Goal: Information Seeking & Learning: Find specific fact

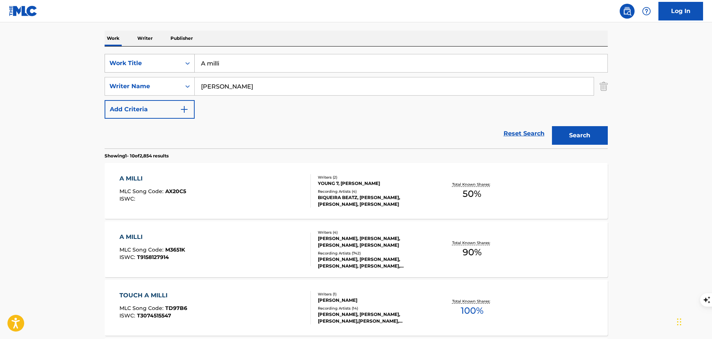
drag, startPoint x: 209, startPoint y: 68, endPoint x: 189, endPoint y: 66, distance: 19.8
click at [189, 66] on div "SearchWithCriteriabc801f1b-fc88-4096-9470-42a6bf1245ae Work Title A milli" at bounding box center [356, 63] width 503 height 19
paste input "QUEEN OF FRESHWATER"
type input "QUEEN OF FRESHWATER"
click at [552, 126] on button "Search" at bounding box center [580, 135] width 56 height 19
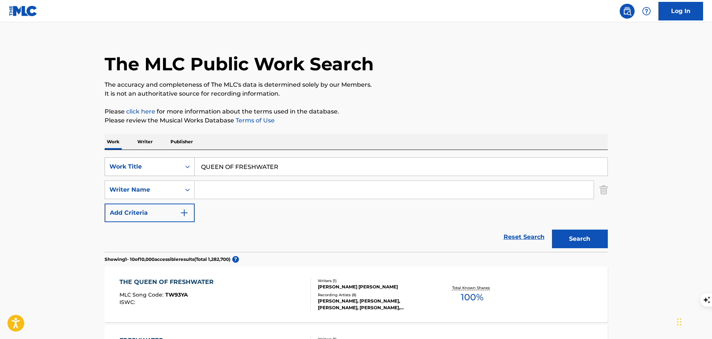
scroll to position [112, 0]
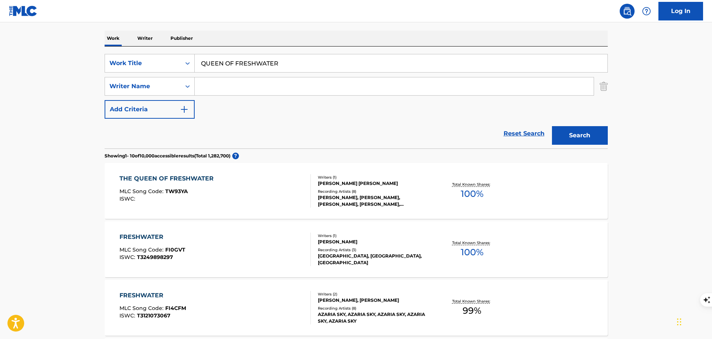
click at [269, 196] on div "THE QUEEN OF FRESHWATER MLC Song Code : TW93YA ISWC :" at bounding box center [215, 191] width 191 height 34
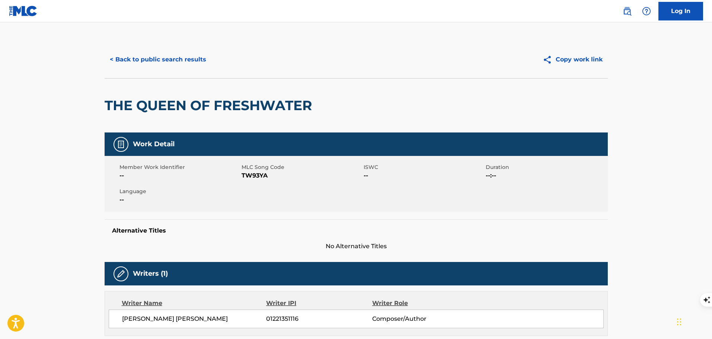
click at [156, 58] on button "< Back to public search results" at bounding box center [158, 59] width 107 height 19
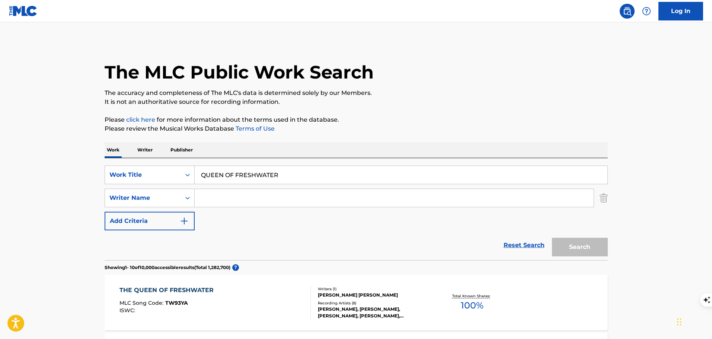
scroll to position [112, 0]
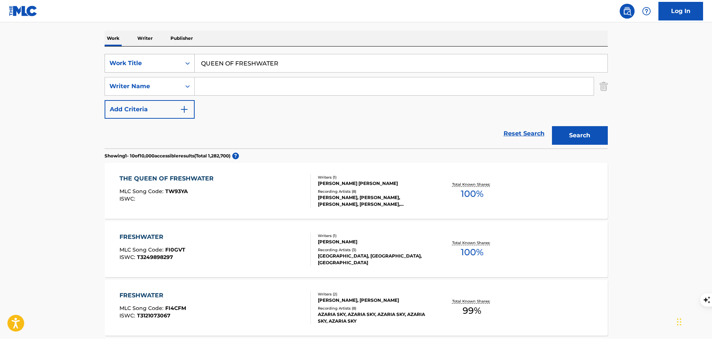
drag, startPoint x: 257, startPoint y: 61, endPoint x: 152, endPoint y: 60, distance: 105.8
click at [152, 60] on div "SearchWithCriteriabc801f1b-fc88-4096-9470-42a6bf1245ae Work Title QUEEN OF FRES…" at bounding box center [356, 63] width 503 height 19
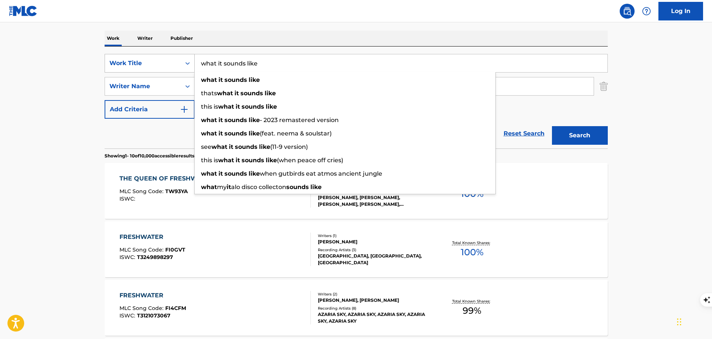
type input "what it sounds like"
click at [552, 126] on button "Search" at bounding box center [580, 135] width 56 height 19
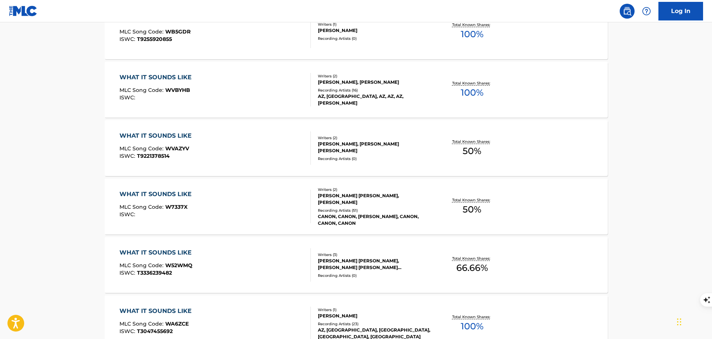
scroll to position [484, 0]
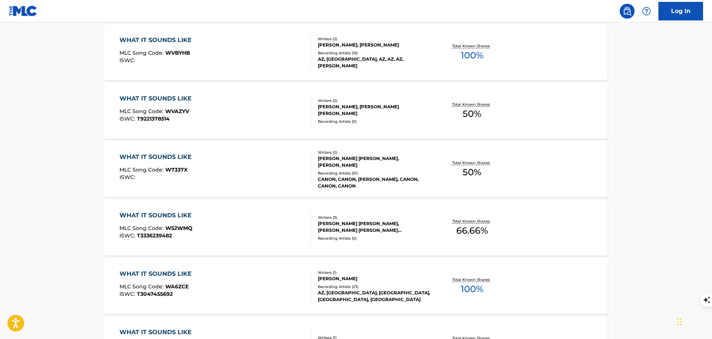
click at [248, 228] on div "WHAT IT SOUNDS LIKE MLC Song Code : W52WMQ ISWC : T3336239482" at bounding box center [215, 228] width 191 height 34
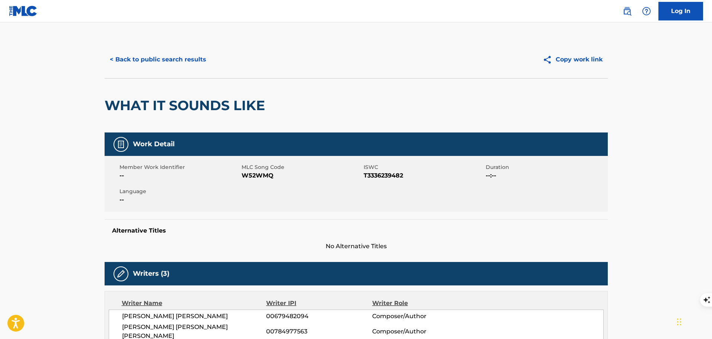
click at [159, 59] on button "< Back to public search results" at bounding box center [158, 59] width 107 height 19
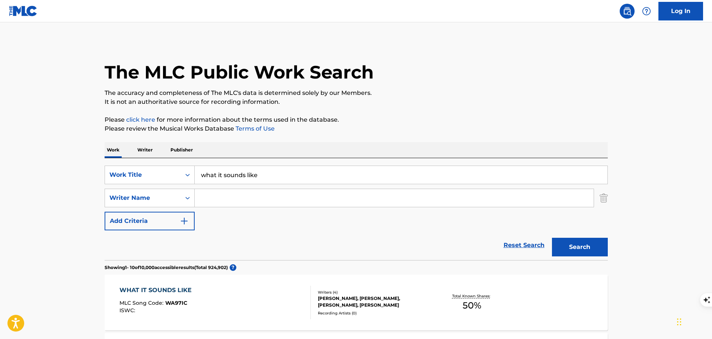
scroll to position [74, 0]
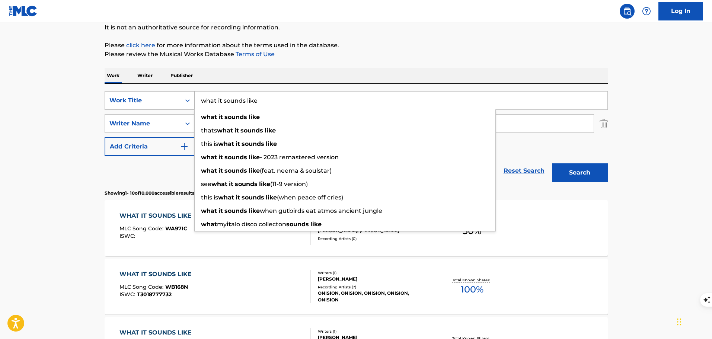
drag, startPoint x: 261, startPoint y: 105, endPoint x: 193, endPoint y: 107, distance: 68.5
click at [193, 107] on div "SearchWithCriteriabc801f1b-fc88-4096-9470-42a6bf1245ae Work Title what it sound…" at bounding box center [356, 100] width 503 height 19
click at [280, 105] on input "what it sounds like" at bounding box center [401, 101] width 413 height 18
drag, startPoint x: 280, startPoint y: 105, endPoint x: 231, endPoint y: 104, distance: 48.8
click at [231, 104] on input "what it sounds like" at bounding box center [401, 101] width 413 height 18
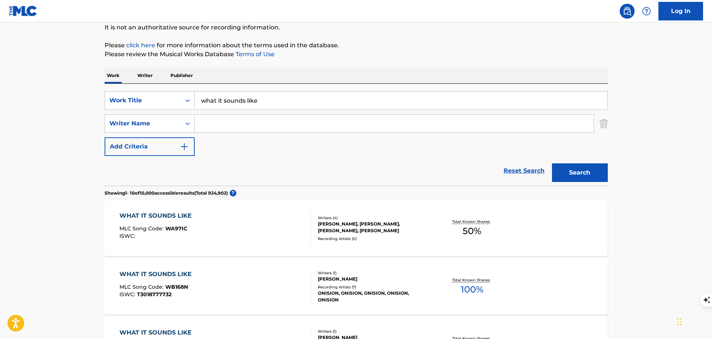
click at [314, 85] on div "SearchWithCriteriabc801f1b-fc88-4096-9470-42a6bf1245ae Work Title what it sound…" at bounding box center [356, 135] width 503 height 102
click at [261, 122] on input "Search Form" at bounding box center [394, 124] width 399 height 18
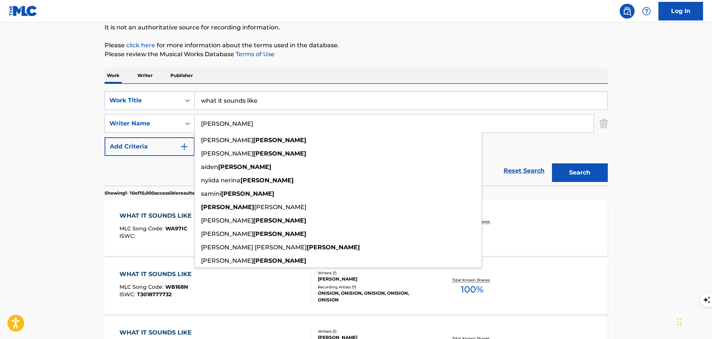
type input "[PERSON_NAME]"
click at [552, 163] on button "Search" at bounding box center [580, 172] width 56 height 19
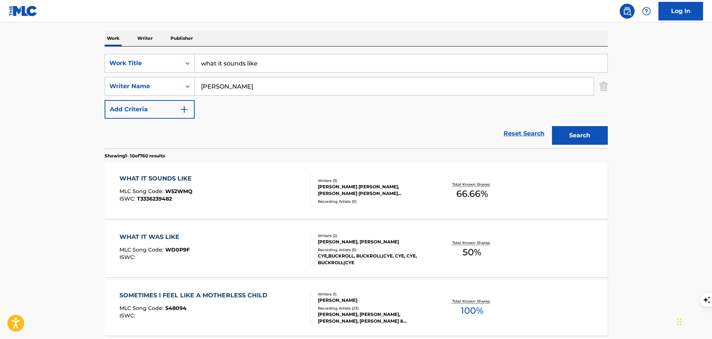
scroll to position [149, 0]
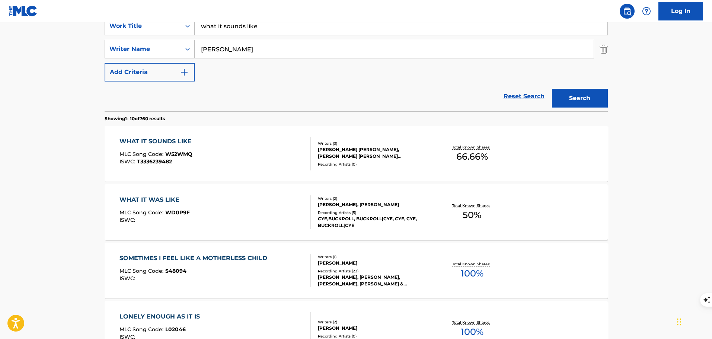
click at [251, 159] on div "WHAT IT SOUNDS LIKE MLC Song Code : W52WMQ ISWC : T3336239482" at bounding box center [215, 154] width 191 height 34
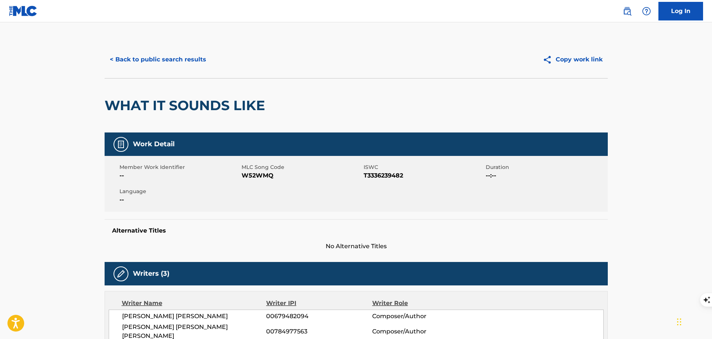
click at [194, 64] on button "< Back to public search results" at bounding box center [158, 59] width 107 height 19
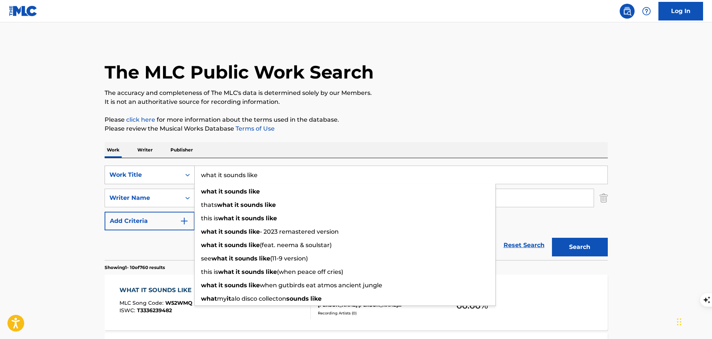
drag, startPoint x: 265, startPoint y: 175, endPoint x: 188, endPoint y: 172, distance: 77.1
click at [188, 172] on div "SearchWithCriteriabc801f1b-fc88-4096-9470-42a6bf1245ae Work Title what it sound…" at bounding box center [356, 175] width 503 height 19
click at [417, 145] on div "Work Writer Publisher" at bounding box center [356, 150] width 503 height 16
drag, startPoint x: 270, startPoint y: 176, endPoint x: 186, endPoint y: 175, distance: 84.2
click at [186, 175] on div "SearchWithCriteriabc801f1b-fc88-4096-9470-42a6bf1245ae Work Title what it sound…" at bounding box center [356, 175] width 503 height 19
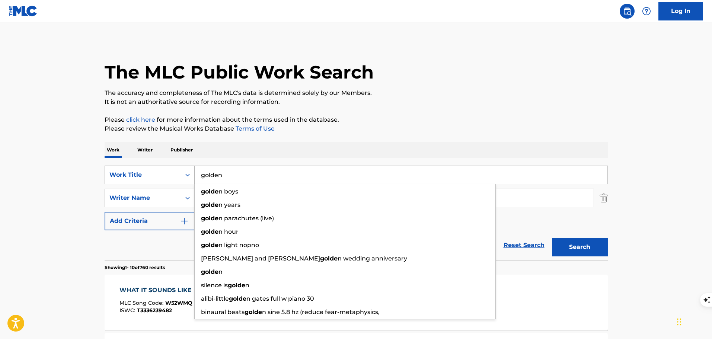
type input "golden"
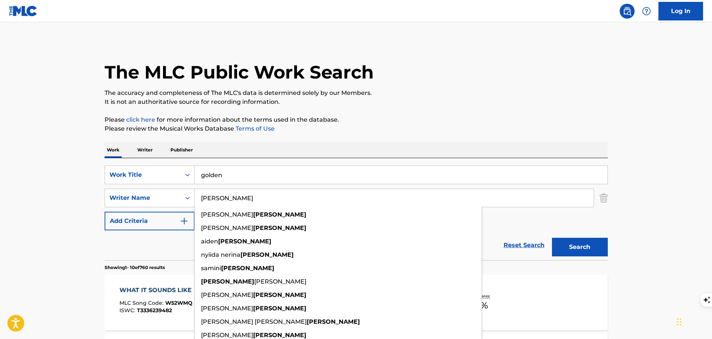
drag, startPoint x: 249, startPoint y: 202, endPoint x: 194, endPoint y: 199, distance: 54.4
click at [195, 199] on input "[PERSON_NAME]" at bounding box center [394, 198] width 399 height 18
type input "x"
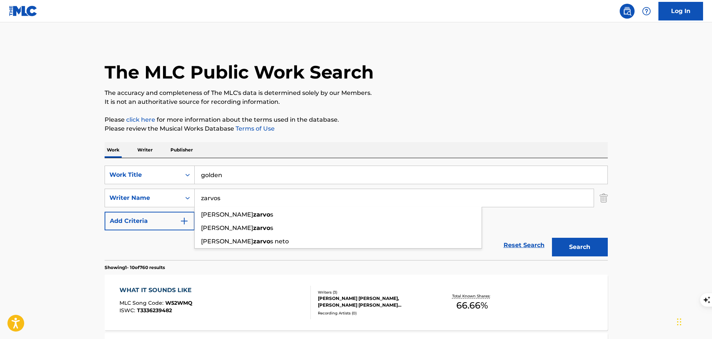
type input "zarvos"
click at [552, 238] on button "Search" at bounding box center [580, 247] width 56 height 19
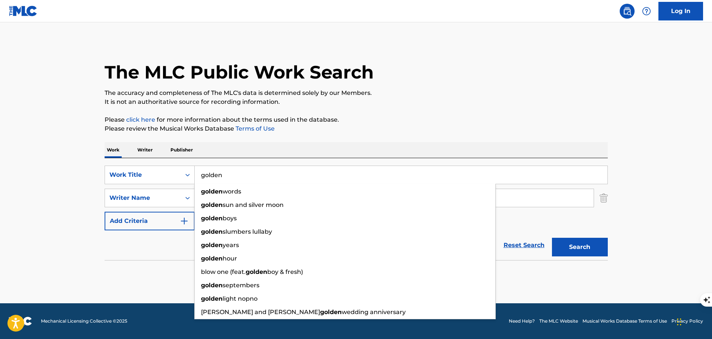
drag, startPoint x: 220, startPoint y: 182, endPoint x: 198, endPoint y: 180, distance: 22.8
click at [198, 180] on input "golden" at bounding box center [401, 175] width 413 height 18
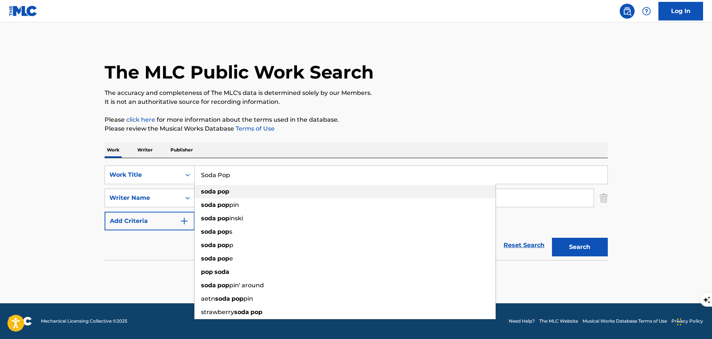
click at [229, 190] on strong "pop" at bounding box center [223, 191] width 12 height 7
type input "soda pop"
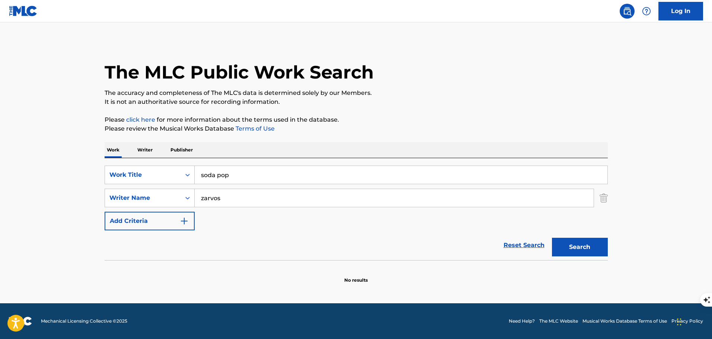
click at [228, 198] on input "zarvos" at bounding box center [394, 198] width 399 height 18
drag, startPoint x: 221, startPoint y: 198, endPoint x: 185, endPoint y: 195, distance: 35.5
click at [185, 195] on div "SearchWithCriteria1cc61c20-fd18-435c-8c32-e06d32934759 Writer Name [PERSON_NAME…" at bounding box center [356, 198] width 503 height 19
paste input "and proprietary_id in ( 'DKZ094', 'DKZ326', 'DKZ328', 'DKZ339', 'DKZ415', 'DKZ4…"
drag, startPoint x: 463, startPoint y: 200, endPoint x: 188, endPoint y: 200, distance: 275.2
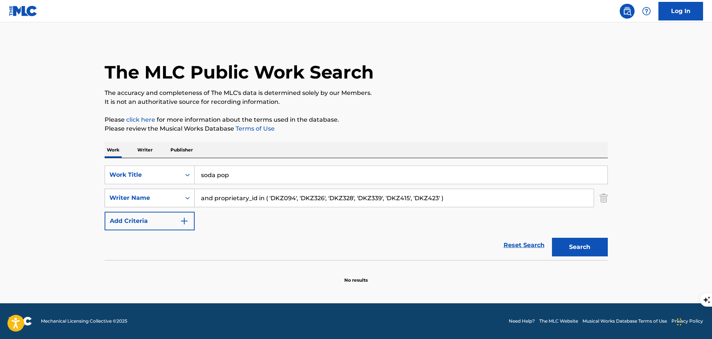
click at [188, 200] on div "SearchWithCriteria1cc61c20-fd18-435c-8c32-e06d32934759 Writer Name and propriet…" at bounding box center [356, 198] width 503 height 19
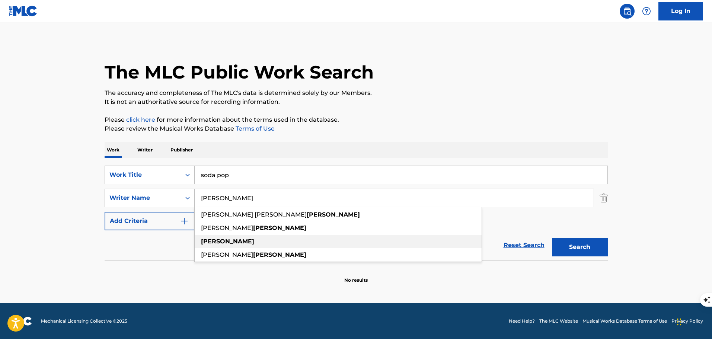
type input "[PERSON_NAME]"
click at [237, 244] on div "[PERSON_NAME]" at bounding box center [338, 241] width 287 height 13
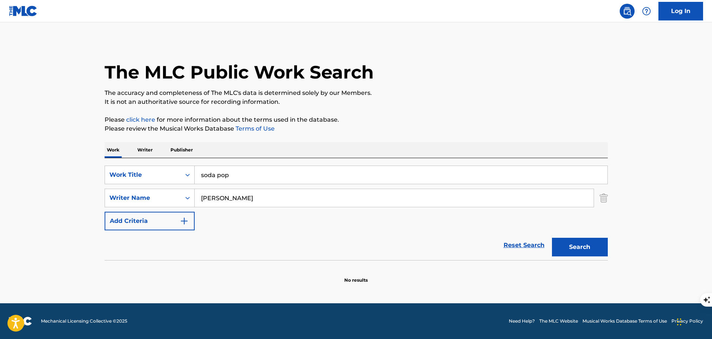
click at [572, 243] on button "Search" at bounding box center [580, 247] width 56 height 19
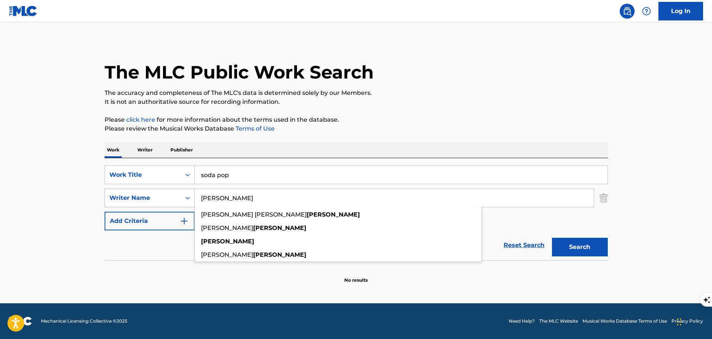
drag, startPoint x: 241, startPoint y: 194, endPoint x: 153, endPoint y: 191, distance: 88.0
click at [153, 191] on div "SearchWithCriteria1cc61c20-fd18-435c-8c32-e06d32934759 Writer Name [PERSON_NAME…" at bounding box center [356, 198] width 503 height 19
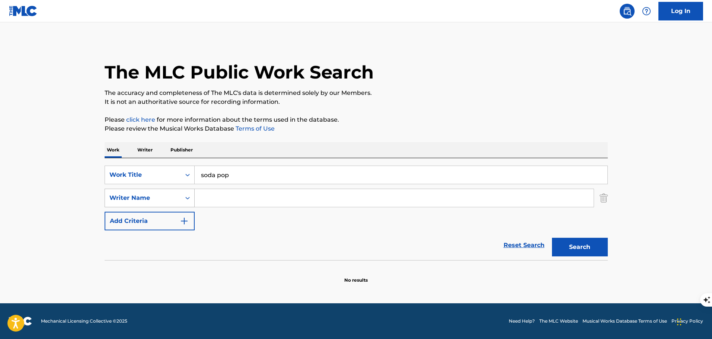
click at [552, 238] on button "Search" at bounding box center [580, 247] width 56 height 19
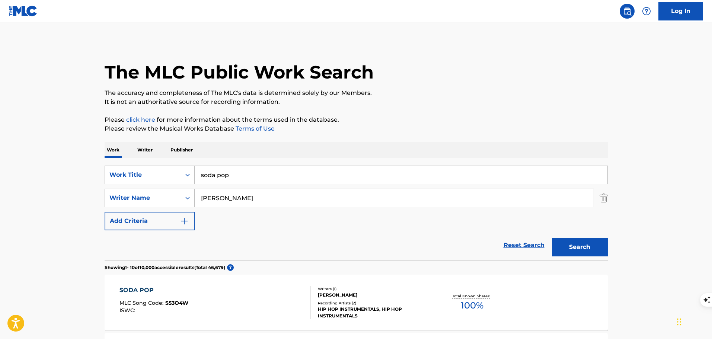
type input "[PERSON_NAME]"
click at [552, 238] on button "Search" at bounding box center [580, 247] width 56 height 19
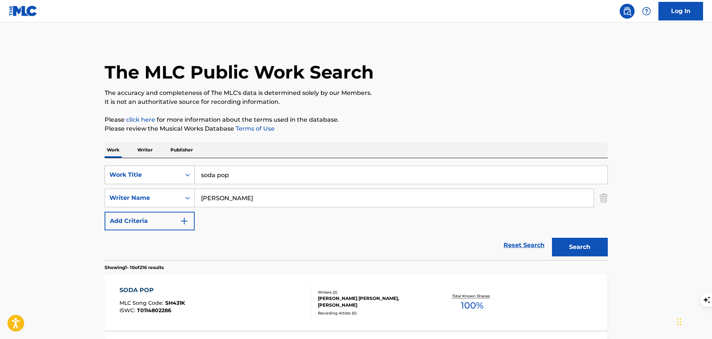
click at [162, 176] on div "SearchWithCriteriabc801f1b-fc88-4096-9470-42a6bf1245ae Work Title soda pop" at bounding box center [356, 175] width 503 height 19
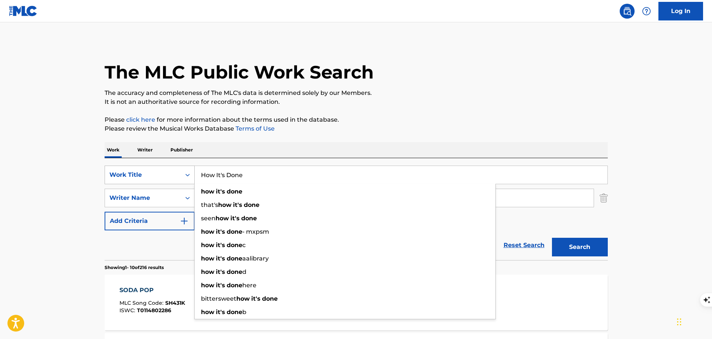
type input "How It's Done"
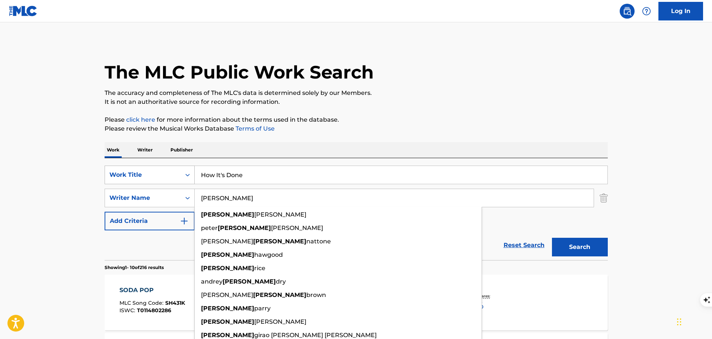
click at [552, 238] on button "Search" at bounding box center [580, 247] width 56 height 19
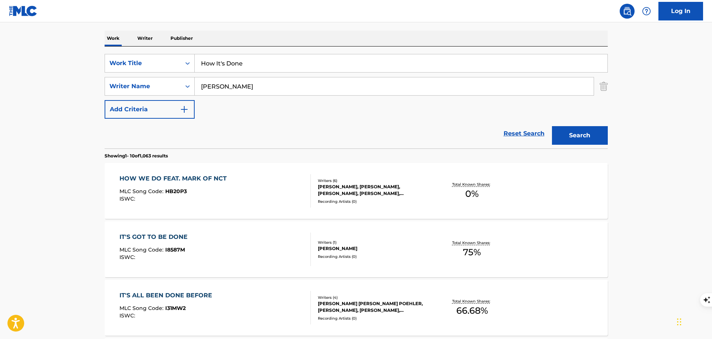
scroll to position [74, 0]
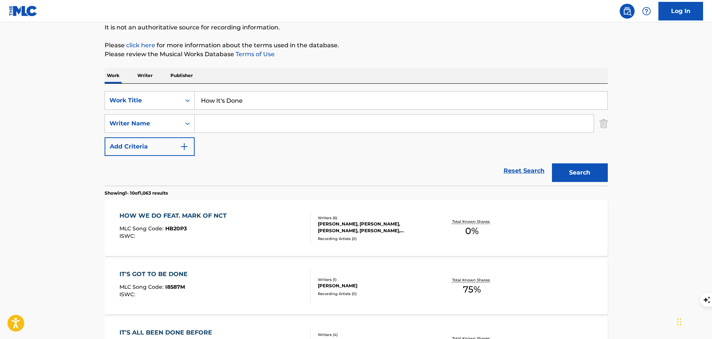
click at [552, 163] on button "Search" at bounding box center [580, 172] width 56 height 19
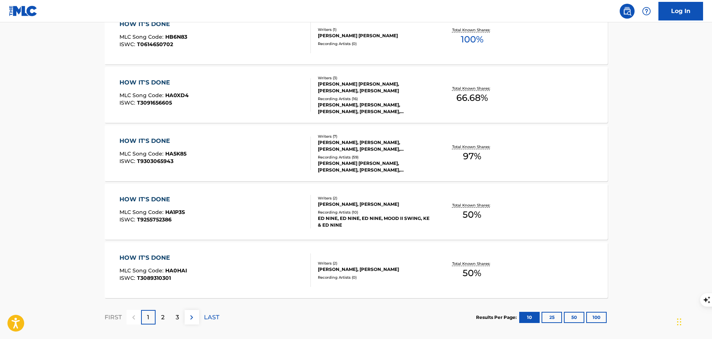
scroll to position [595, 0]
